Goal: Find specific page/section

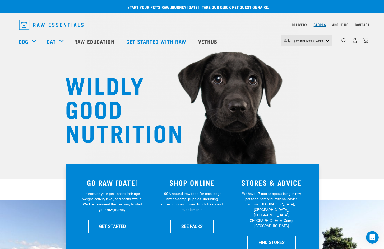
click at [217, 26] on link "Stores" at bounding box center [320, 25] width 12 height 2
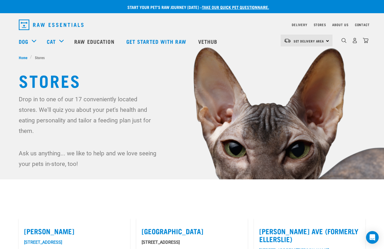
click at [63, 25] on img "dropdown navigation" at bounding box center [51, 25] width 65 height 11
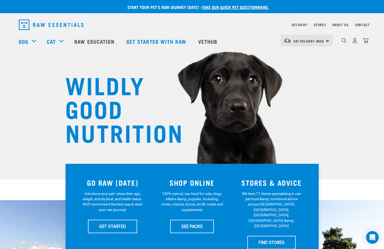
click at [338, 22] on div "About Us" at bounding box center [340, 25] width 16 height 6
click at [339, 26] on link "About Us" at bounding box center [340, 25] width 16 height 2
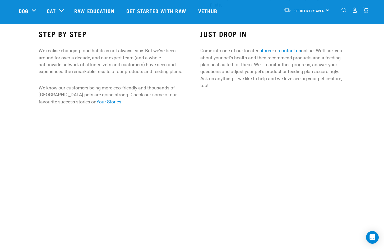
scroll to position [401, 0]
